Goal: Contribute content: Contribute content

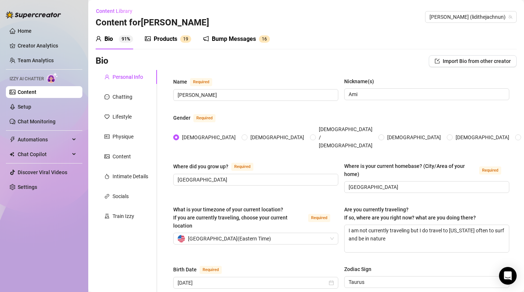
click at [163, 37] on div "Products" at bounding box center [166, 39] width 24 height 9
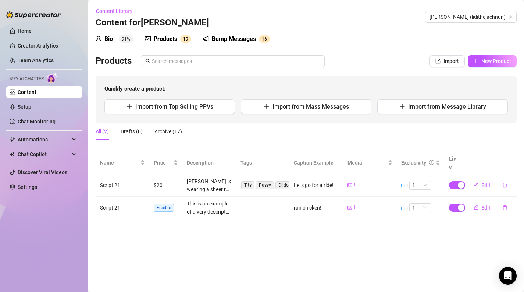
click at [114, 39] on div "Bio 91%" at bounding box center [115, 39] width 38 height 9
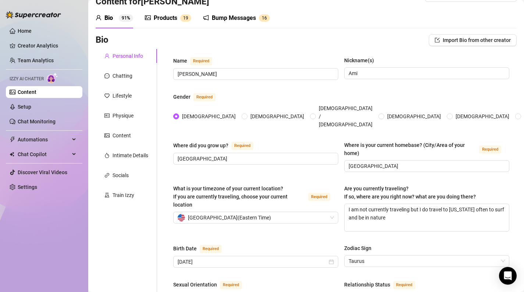
scroll to position [13, 0]
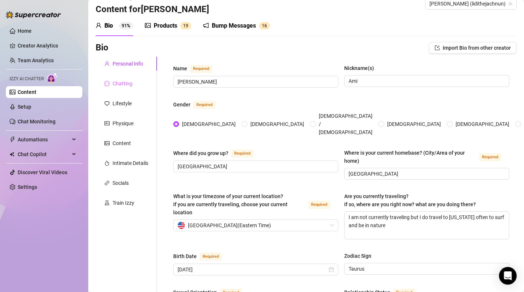
click at [122, 89] on div "Chatting" at bounding box center [126, 83] width 61 height 14
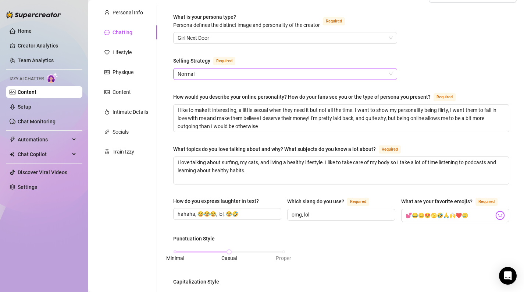
scroll to position [65, 0]
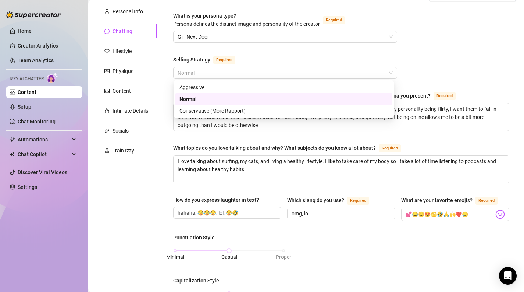
click at [184, 57] on div "Selling Strategy" at bounding box center [191, 60] width 37 height 8
click at [184, 67] on input "Selling Strategy Required" at bounding box center [282, 72] width 208 height 11
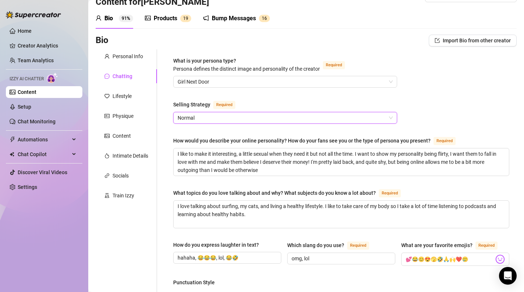
scroll to position [17, 0]
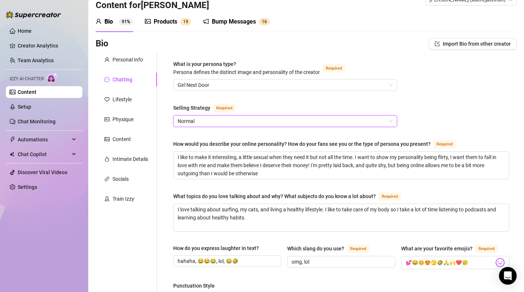
click at [290, 121] on span "Normal" at bounding box center [285, 120] width 215 height 11
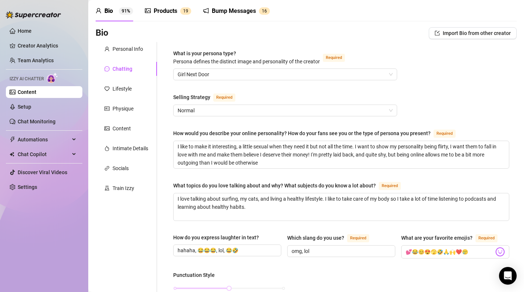
scroll to position [0, 0]
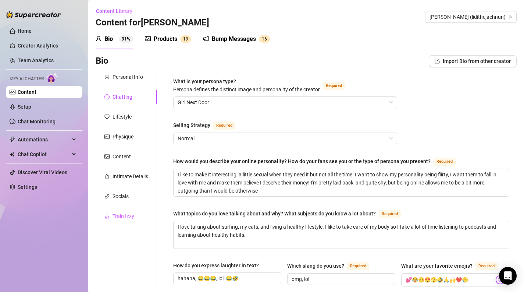
click at [128, 220] on div "Train Izzy" at bounding box center [126, 216] width 61 height 14
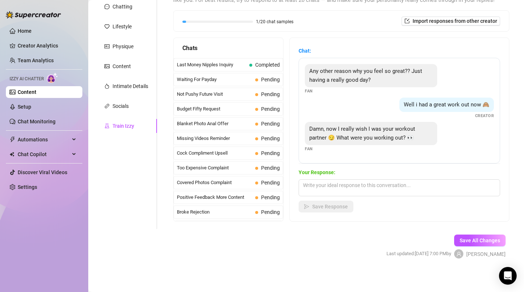
scroll to position [92, 0]
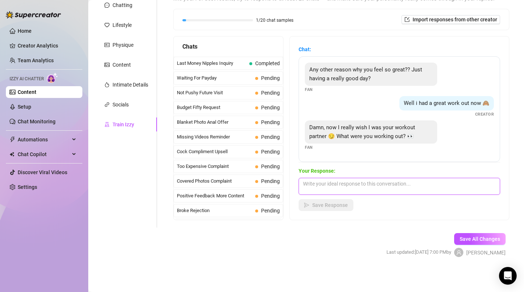
click at [338, 185] on textarea at bounding box center [399, 186] width 201 height 17
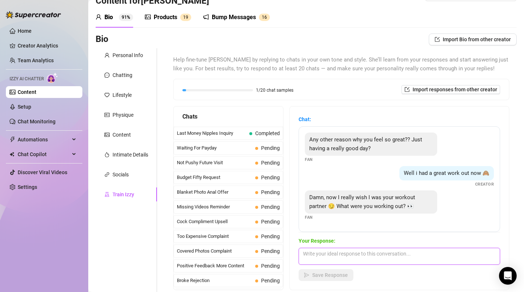
scroll to position [32, 0]
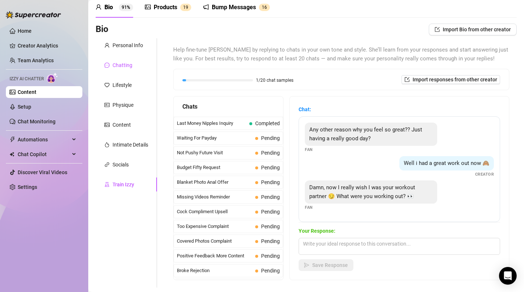
click at [124, 62] on div "Chatting" at bounding box center [123, 65] width 20 height 8
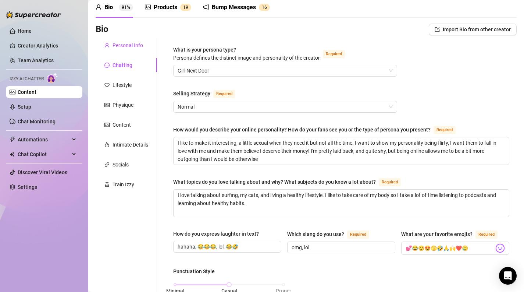
click at [136, 46] on div "Personal Info" at bounding box center [128, 45] width 31 height 8
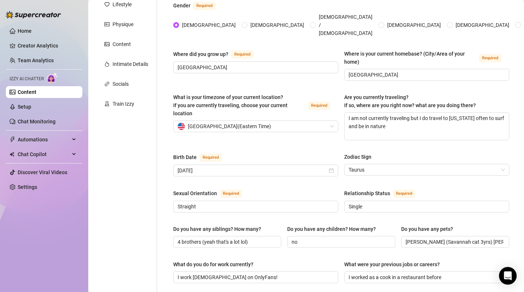
scroll to position [0, 0]
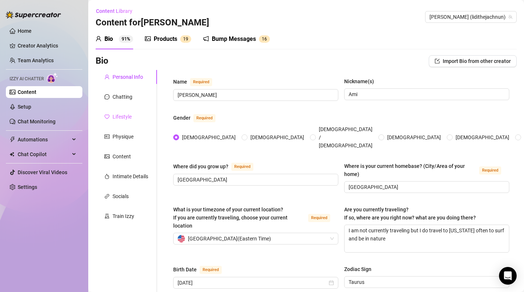
click at [135, 120] on div "Lifestyle" at bounding box center [126, 117] width 61 height 14
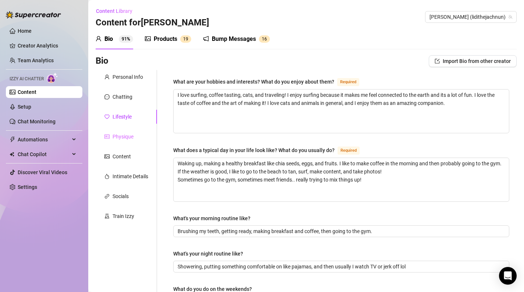
click at [126, 131] on div "Physique" at bounding box center [126, 136] width 61 height 14
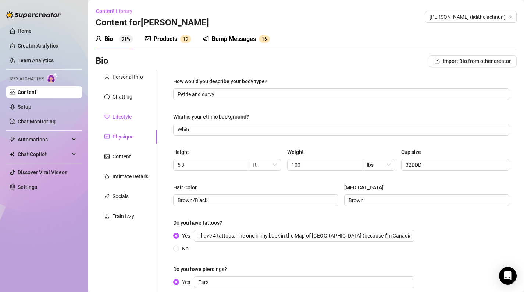
click at [128, 119] on div "Lifestyle" at bounding box center [122, 117] width 19 height 8
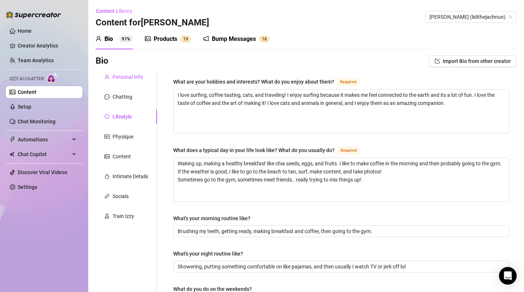
click at [135, 80] on div "Personal Info" at bounding box center [128, 77] width 31 height 8
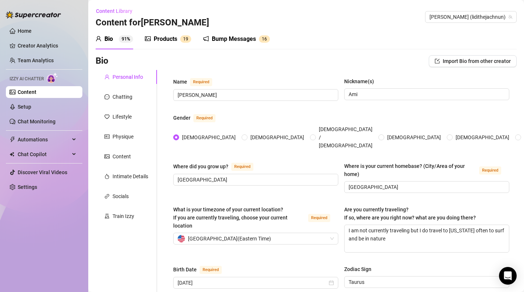
click at [180, 37] on div "Products 1 9" at bounding box center [168, 39] width 46 height 9
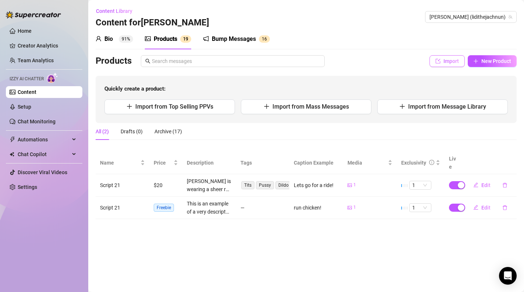
click at [452, 65] on button "Import" at bounding box center [446, 61] width 35 height 12
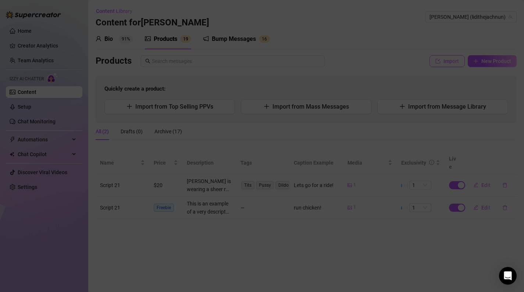
type textarea "Type your message here..."
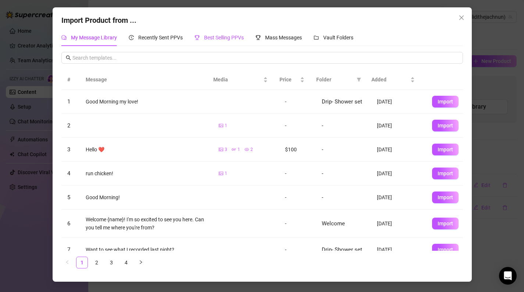
click at [217, 35] on span "Best Selling PPVs" at bounding box center [224, 38] width 40 height 6
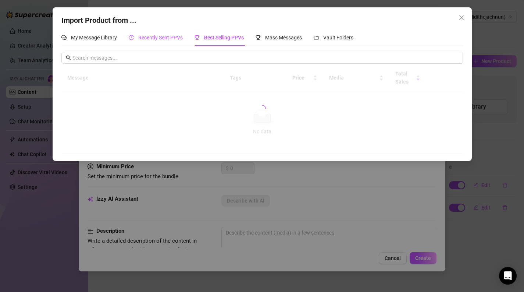
click at [163, 38] on span "Recently Sent PPVs" at bounding box center [160, 38] width 44 height 6
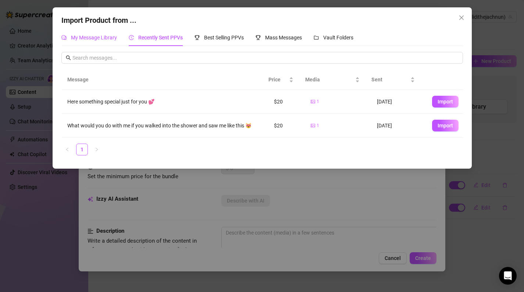
click at [101, 38] on span "My Message Library" at bounding box center [94, 38] width 46 height 6
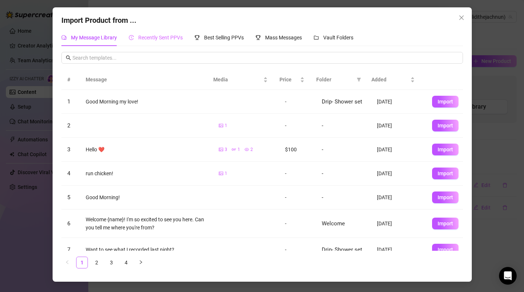
click at [149, 43] on div "Recently Sent PPVs" at bounding box center [156, 37] width 54 height 17
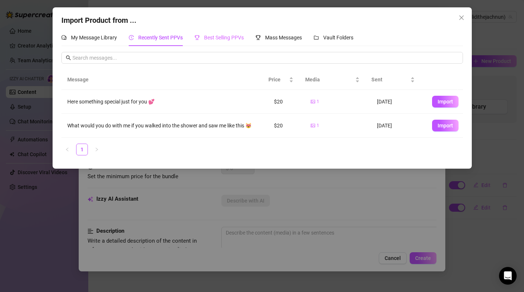
click at [221, 31] on div "Best Selling PPVs" at bounding box center [218, 37] width 49 height 17
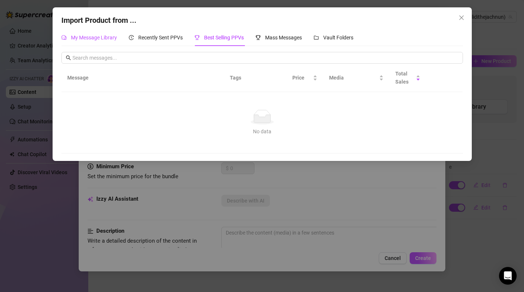
click at [102, 40] on span "My Message Library" at bounding box center [94, 38] width 46 height 6
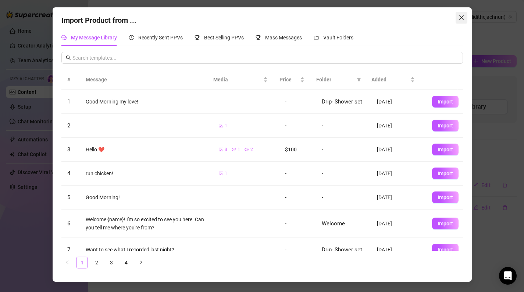
click at [465, 20] on span "Close" at bounding box center [462, 18] width 12 height 6
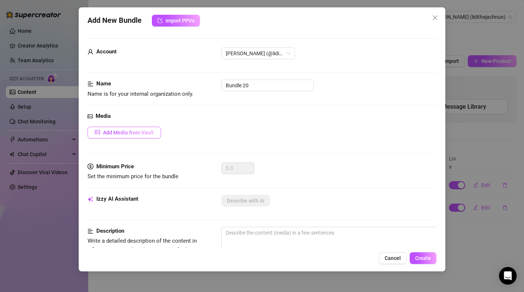
click at [128, 131] on span "Add Media from Vault" at bounding box center [128, 132] width 51 height 6
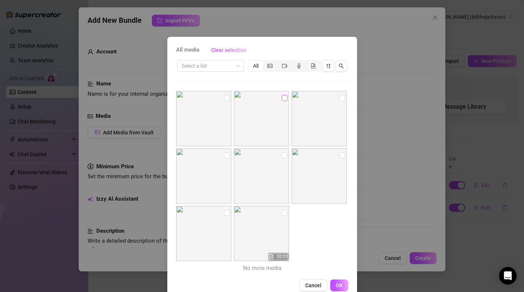
click at [282, 97] on input "checkbox" at bounding box center [285, 98] width 6 height 6
checkbox input "true"
click at [340, 282] on button "OK" at bounding box center [339, 285] width 18 height 12
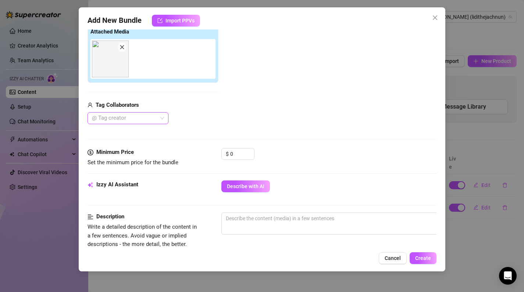
scroll to position [136, 0]
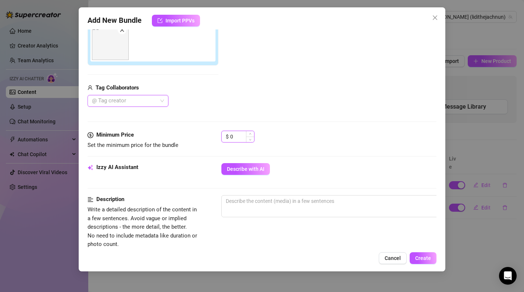
click at [233, 138] on input "0" at bounding box center [242, 136] width 24 height 11
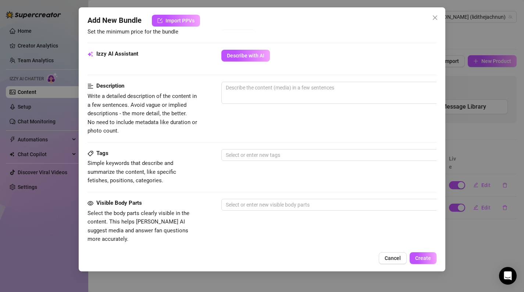
scroll to position [254, 0]
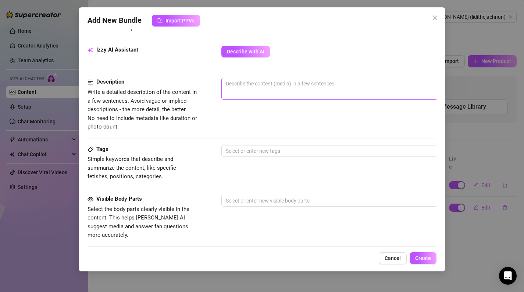
type input "10"
click at [235, 92] on span "0 / 1000" at bounding box center [349, 89] width 257 height 22
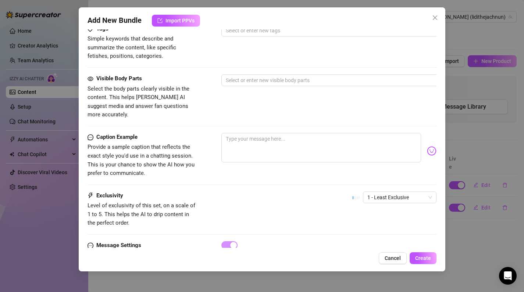
scroll to position [405, 0]
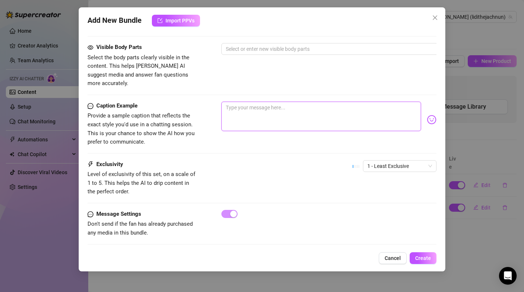
click at [287, 101] on textarea at bounding box center [321, 115] width 200 height 29
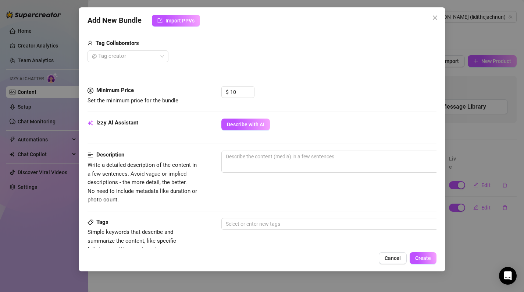
scroll to position [175, 0]
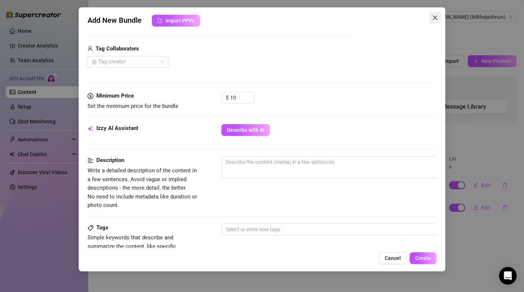
click at [430, 19] on span "Close" at bounding box center [435, 18] width 12 height 6
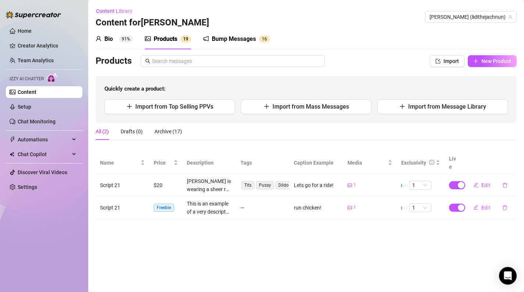
click at [112, 38] on div "Bio" at bounding box center [108, 39] width 8 height 9
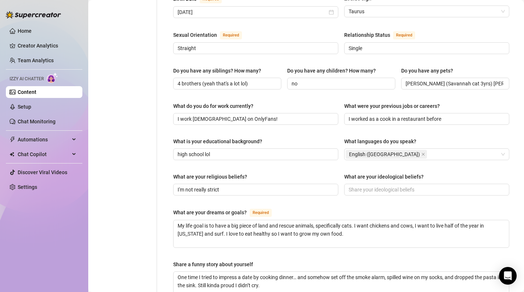
scroll to position [271, 0]
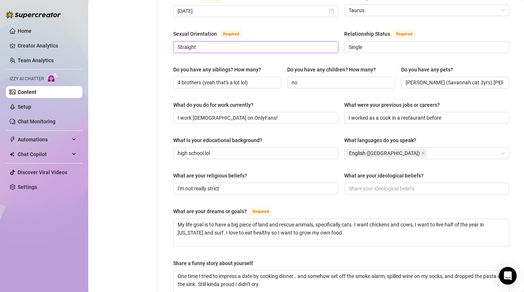
click at [207, 43] on input "Straight" at bounding box center [255, 47] width 155 height 8
click at [207, 48] on div "Name Required [PERSON_NAME](s) [PERSON_NAME] Gender Required [DEMOGRAPHIC_DATA]…" at bounding box center [341, 106] width 336 height 601
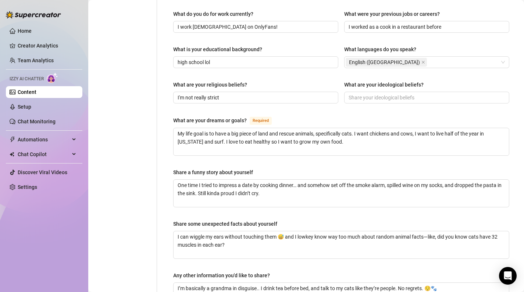
scroll to position [358, 0]
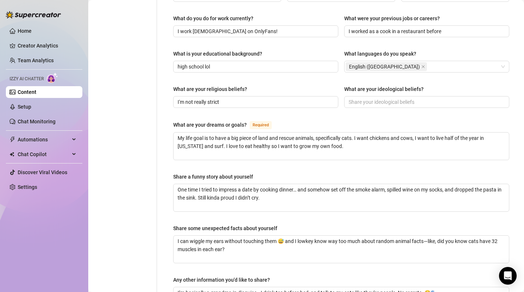
click at [178, 50] on div "What is your educational background?" at bounding box center [217, 54] width 89 height 8
click at [178, 63] on input "high school lol" at bounding box center [255, 67] width 155 height 8
drag, startPoint x: 178, startPoint y: 40, endPoint x: 279, endPoint y: 40, distance: 101.1
click at [279, 50] on div "What is your educational background?" at bounding box center [255, 55] width 165 height 11
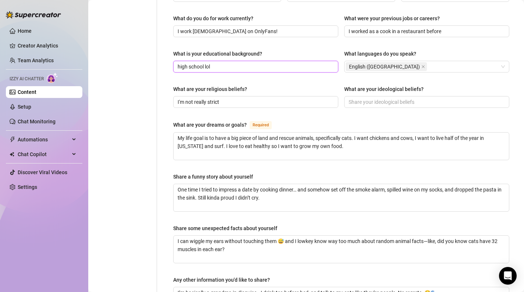
click at [220, 63] on input "high school lol" at bounding box center [255, 67] width 155 height 8
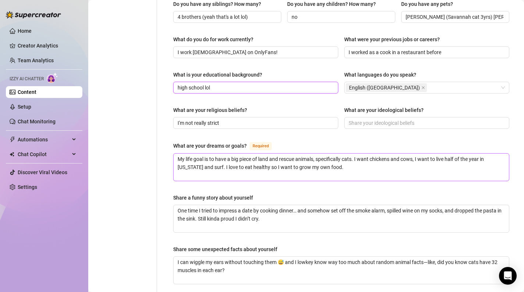
scroll to position [335, 0]
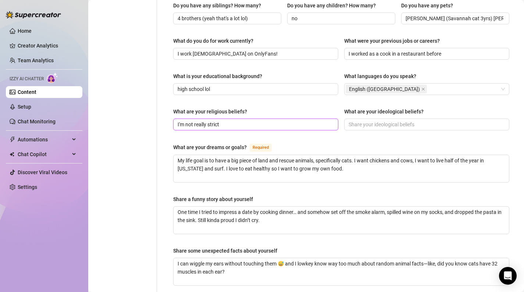
click at [249, 120] on input "I'm not really strict" at bounding box center [255, 124] width 155 height 8
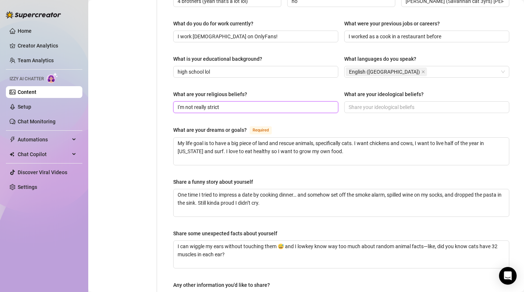
scroll to position [363, 0]
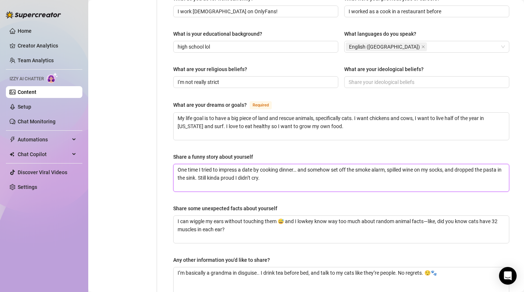
click at [294, 164] on textarea "One time I tried to impress a date by cooking dinner… and somehow set off the s…" at bounding box center [341, 177] width 335 height 27
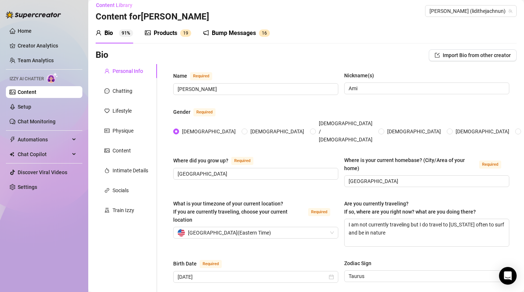
scroll to position [0, 0]
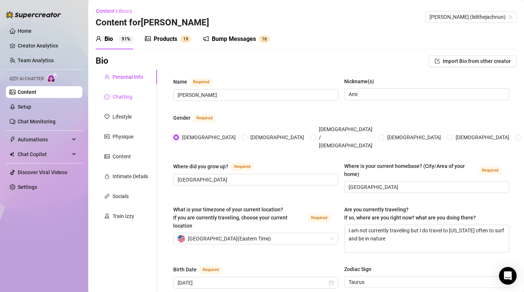
click at [128, 93] on div "Chatting" at bounding box center [123, 97] width 20 height 8
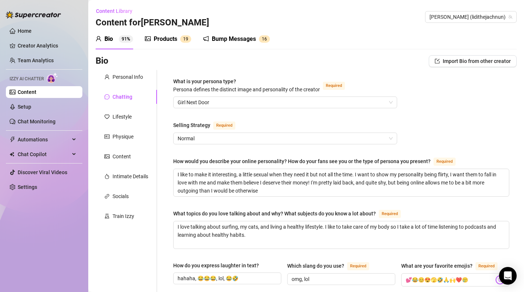
click at [172, 43] on div "Products 1 9" at bounding box center [168, 39] width 46 height 21
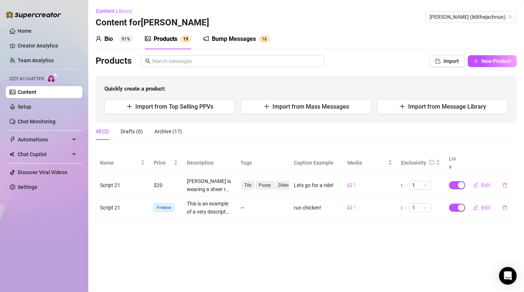
click at [113, 40] on div "Bio" at bounding box center [108, 39] width 8 height 9
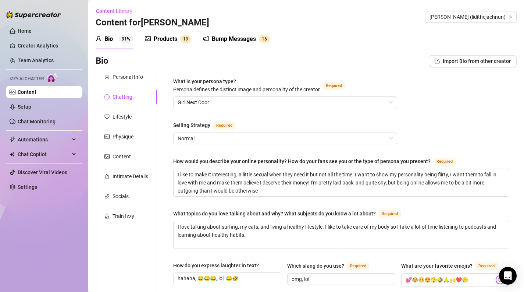
click at [164, 42] on div "Products" at bounding box center [166, 39] width 24 height 9
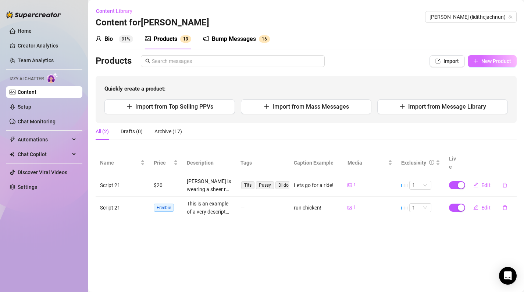
click at [484, 63] on span "New Product" at bounding box center [496, 61] width 30 height 6
type textarea "Type your message here..."
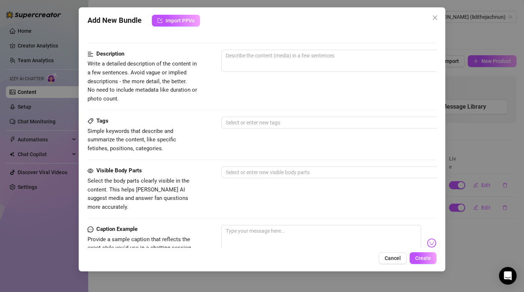
click at [261, 73] on div "0 / 1000" at bounding box center [349, 71] width 257 height 42
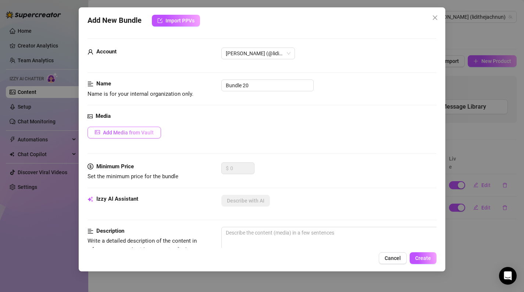
click at [132, 131] on span "Add Media from Vault" at bounding box center [128, 132] width 51 height 6
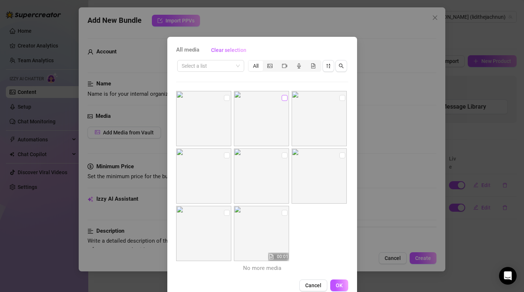
click at [282, 97] on input "checkbox" at bounding box center [285, 98] width 6 height 6
checkbox input "true"
click at [336, 282] on span "OK" at bounding box center [339, 285] width 7 height 6
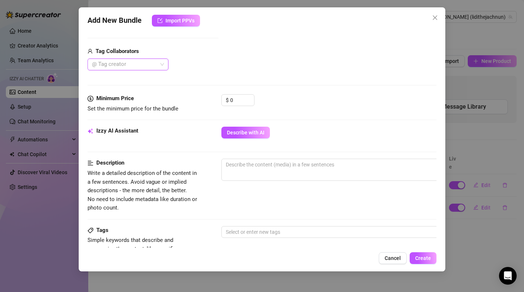
scroll to position [175, 0]
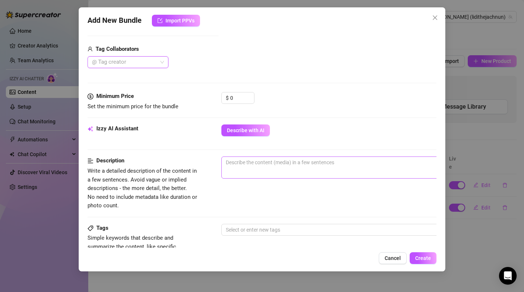
click at [278, 175] on span "0 / 1000" at bounding box center [349, 167] width 257 height 22
click at [279, 161] on textarea at bounding box center [350, 162] width 257 height 11
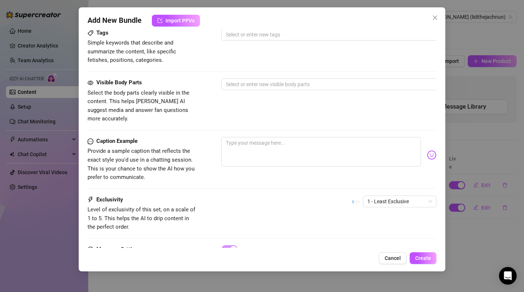
scroll to position [375, 0]
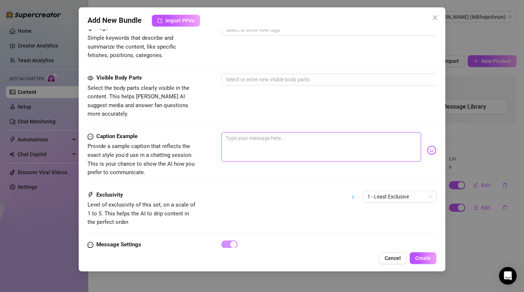
click at [246, 138] on textarea at bounding box center [321, 146] width 200 height 29
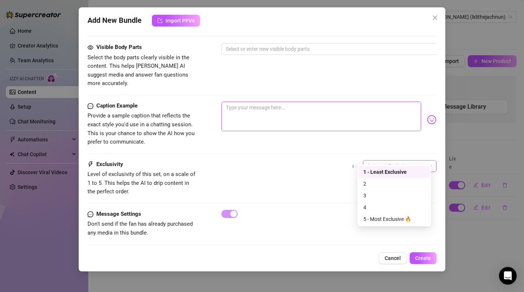
click at [390, 160] on span "1 - Least Exclusive" at bounding box center [399, 165] width 65 height 11
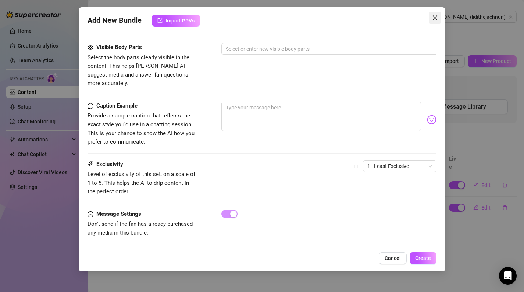
click at [434, 17] on icon "close" at bounding box center [435, 17] width 4 height 4
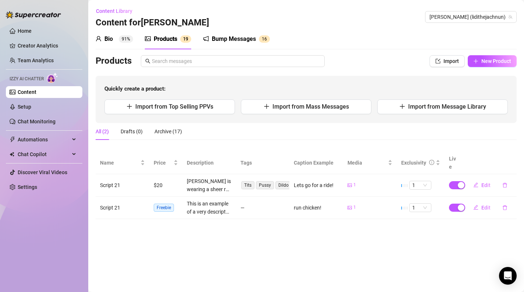
click at [122, 40] on sup "91%" at bounding box center [126, 38] width 14 height 7
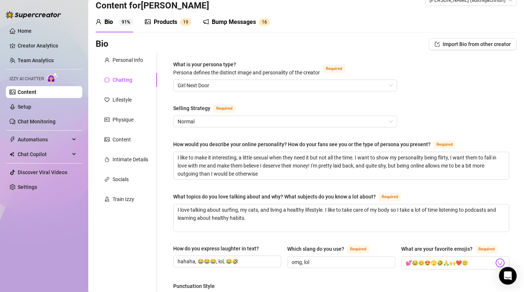
scroll to position [18, 0]
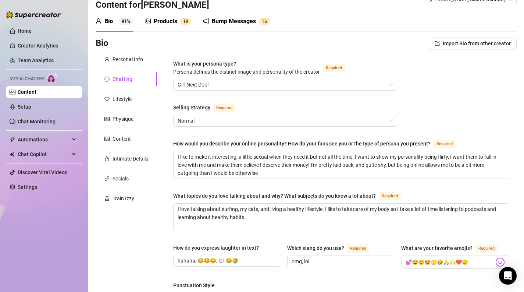
click at [238, 20] on div "Bump Messages" at bounding box center [234, 21] width 44 height 9
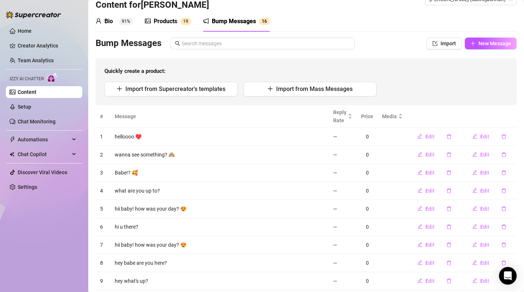
click at [121, 19] on sup "91%" at bounding box center [126, 21] width 14 height 7
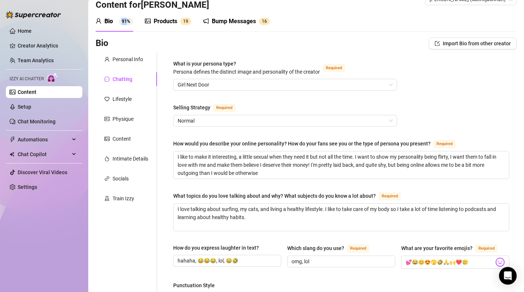
click at [121, 19] on sup "91%" at bounding box center [126, 21] width 14 height 7
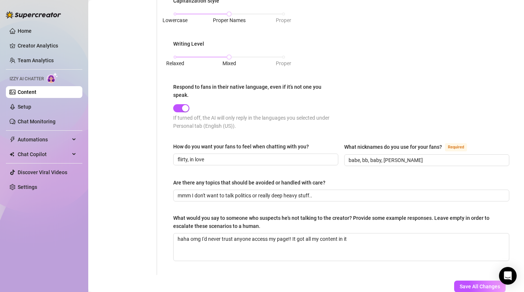
scroll to position [390, 0]
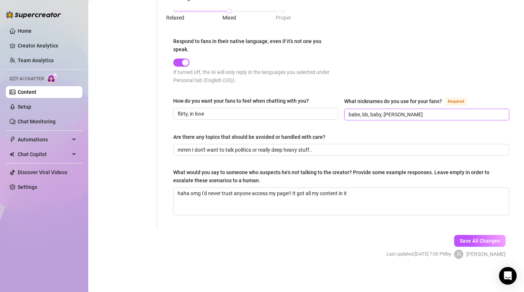
click at [388, 108] on span "babe, bb, baby, [PERSON_NAME]" at bounding box center [426, 114] width 165 height 12
click at [389, 114] on input "babe, bb, baby, [PERSON_NAME]" at bounding box center [426, 114] width 155 height 8
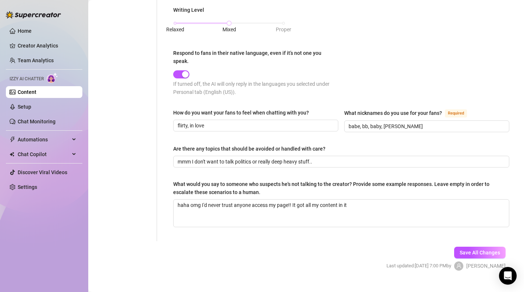
scroll to position [377, 0]
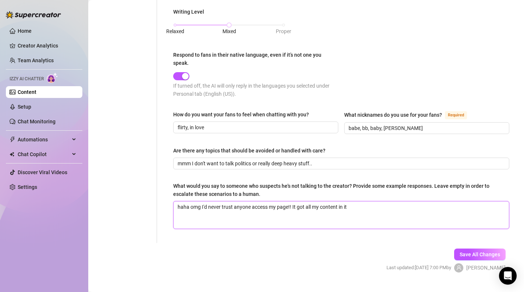
click at [193, 219] on textarea "haha omg I'd never trust anyone access my page!! It got all my content in it" at bounding box center [341, 214] width 335 height 27
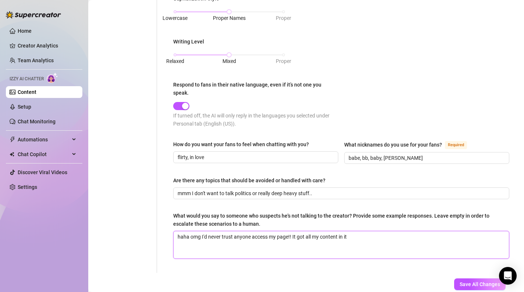
scroll to position [390, 0]
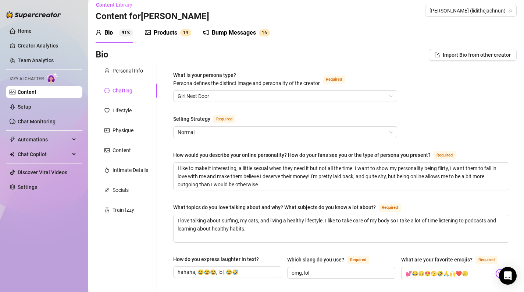
scroll to position [0, 0]
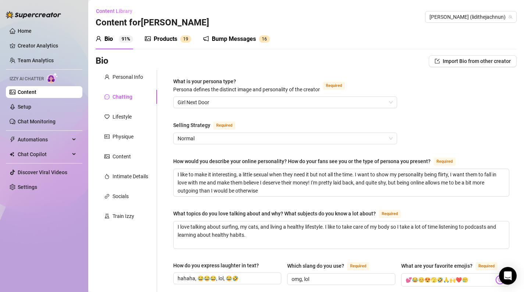
click at [173, 34] on div "Products 1 9" at bounding box center [168, 39] width 46 height 21
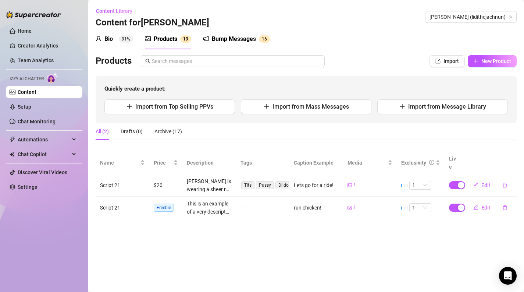
click at [117, 43] on div "Bio 91%" at bounding box center [115, 39] width 38 height 9
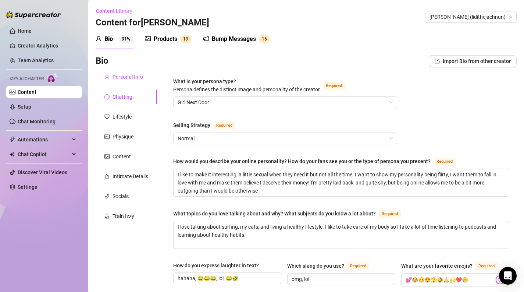
click at [110, 74] on div "Personal Info" at bounding box center [123, 77] width 39 height 8
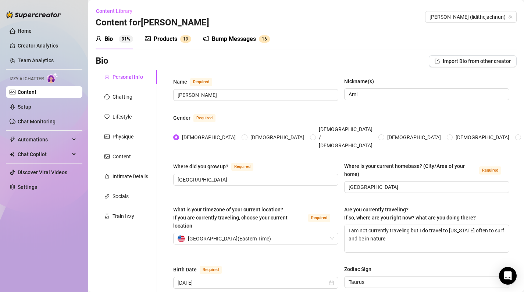
click at [238, 103] on div "Name Required [PERSON_NAME](s) [PERSON_NAME]" at bounding box center [341, 92] width 336 height 30
click at [367, 96] on input "Ami" at bounding box center [426, 94] width 155 height 8
click at [343, 59] on div "Bio Import Bio from other creator" at bounding box center [306, 61] width 421 height 12
click at [393, 183] on input "[GEOGRAPHIC_DATA]" at bounding box center [426, 187] width 155 height 8
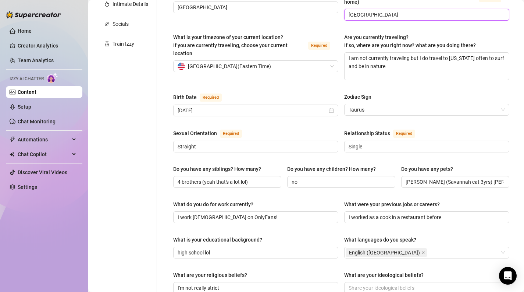
scroll to position [165, 0]
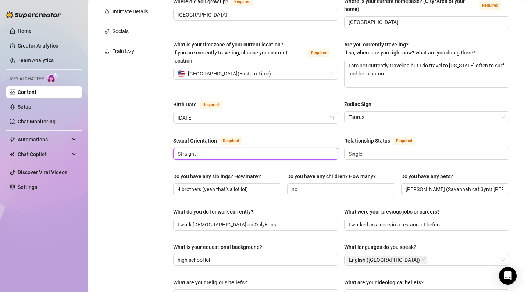
click at [205, 150] on input "Straight" at bounding box center [255, 154] width 155 height 8
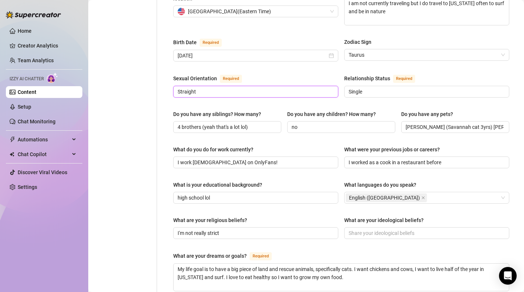
scroll to position [231, 0]
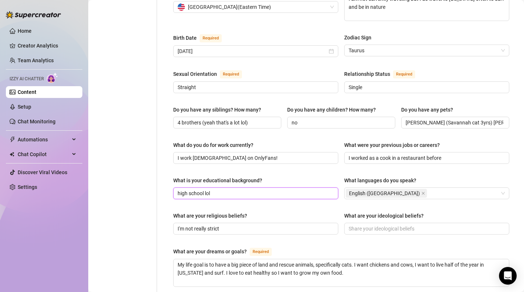
click at [206, 189] on input "high school lol" at bounding box center [255, 193] width 155 height 8
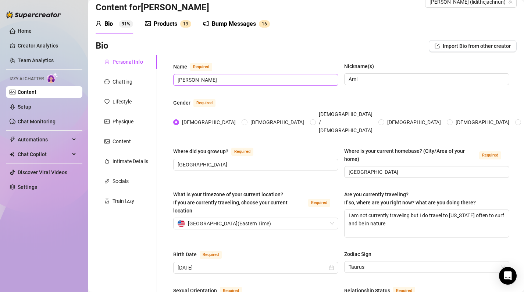
scroll to position [17, 0]
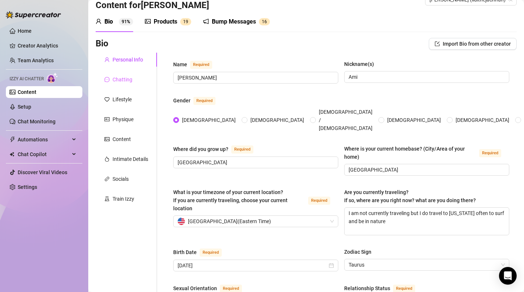
click at [115, 83] on div "Chatting" at bounding box center [126, 79] width 61 height 14
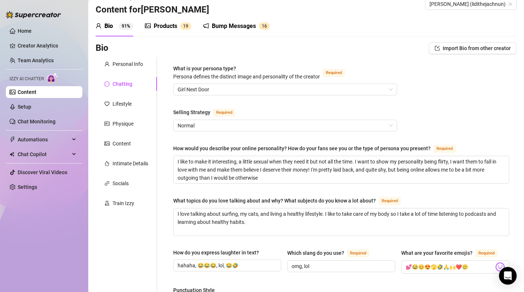
scroll to position [0, 0]
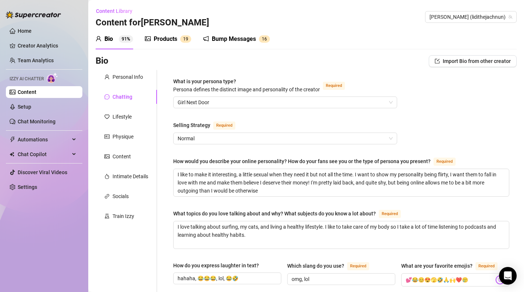
click at [248, 61] on div "Bio Import Bio from other creator" at bounding box center [306, 61] width 421 height 12
click at [113, 116] on div "Lifestyle" at bounding box center [122, 117] width 19 height 8
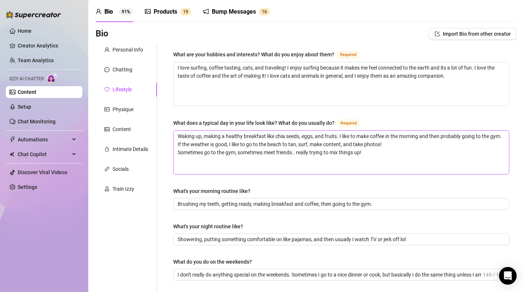
scroll to position [16, 0]
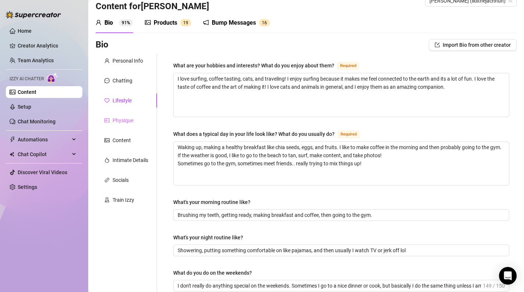
click at [127, 124] on div "Physique" at bounding box center [126, 120] width 61 height 14
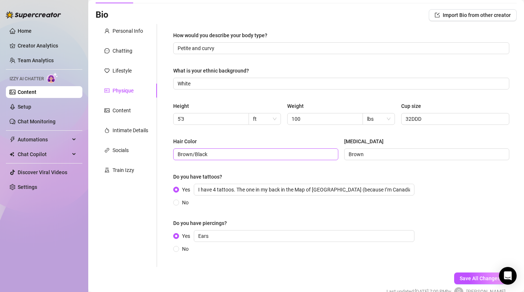
scroll to position [20, 0]
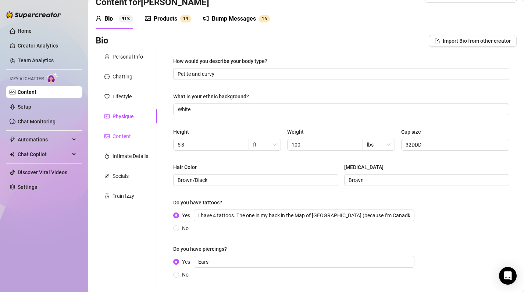
click at [114, 139] on div "Content" at bounding box center [122, 136] width 18 height 8
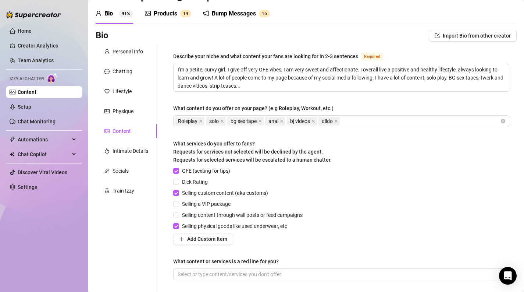
scroll to position [0, 0]
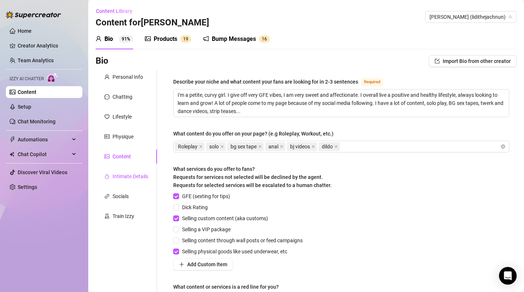
click at [140, 178] on div "Intimate Details" at bounding box center [131, 176] width 36 height 8
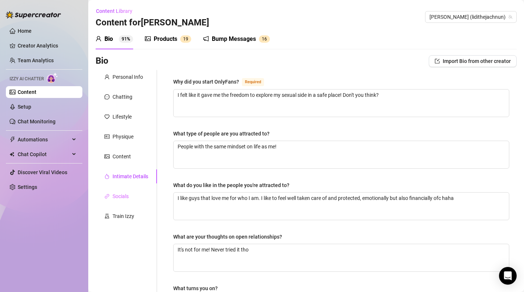
click at [124, 201] on div "Socials" at bounding box center [126, 196] width 61 height 14
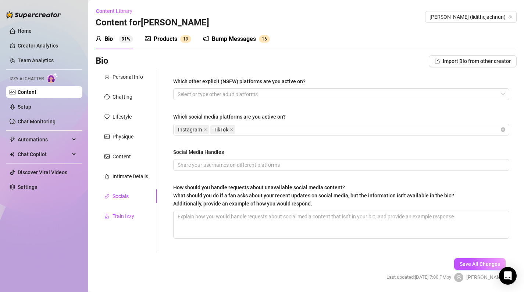
click at [124, 215] on div "Train Izzy" at bounding box center [124, 216] width 22 height 8
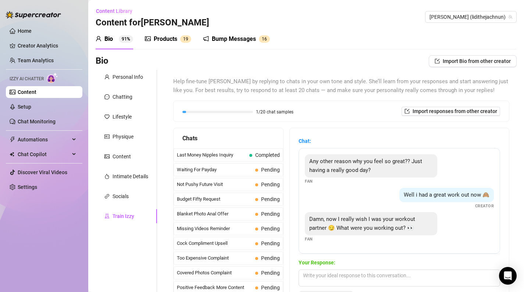
click at [168, 37] on div "Products" at bounding box center [166, 39] width 24 height 9
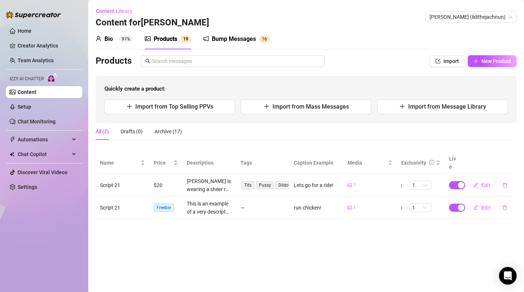
click at [352, 256] on main "Content Library Content for [PERSON_NAME] [PERSON_NAME] (lidithejachnun) Bio 91…" at bounding box center [306, 146] width 436 height 292
click at [180, 250] on main "Content Library Content for [PERSON_NAME] [PERSON_NAME] (lidithejachnun) Bio 91…" at bounding box center [306, 146] width 436 height 292
click at [176, 45] on div "Products 1 9" at bounding box center [168, 39] width 46 height 21
click at [114, 38] on div "Bio 91%" at bounding box center [115, 39] width 38 height 9
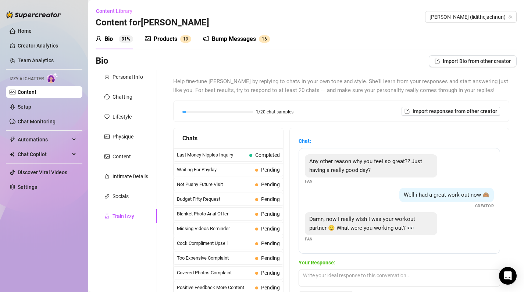
click at [176, 49] on div "Products 1 9" at bounding box center [168, 39] width 46 height 21
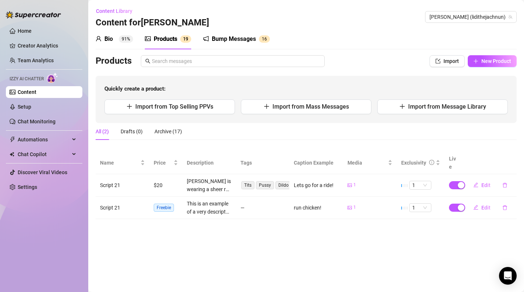
click at [110, 42] on div "Bio" at bounding box center [108, 39] width 8 height 9
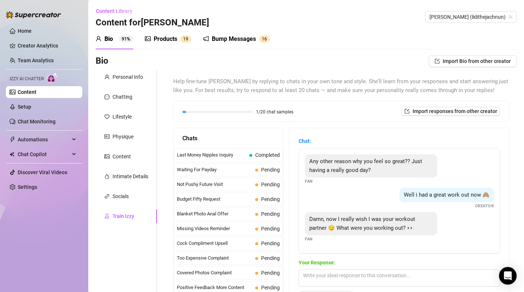
click at [173, 41] on div "Products" at bounding box center [166, 39] width 24 height 9
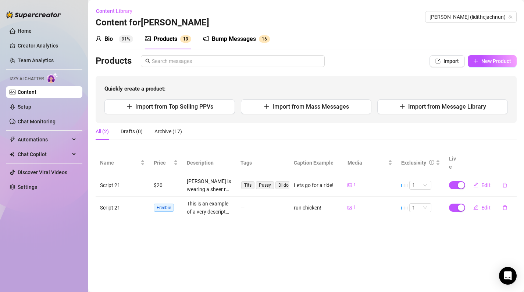
click at [111, 44] on div "Bio 91%" at bounding box center [115, 39] width 38 height 21
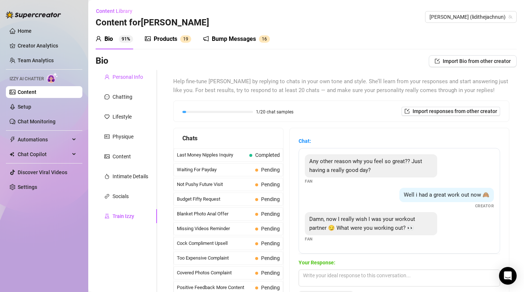
click at [123, 79] on div "Personal Info" at bounding box center [128, 77] width 31 height 8
